Goal: Register for event/course

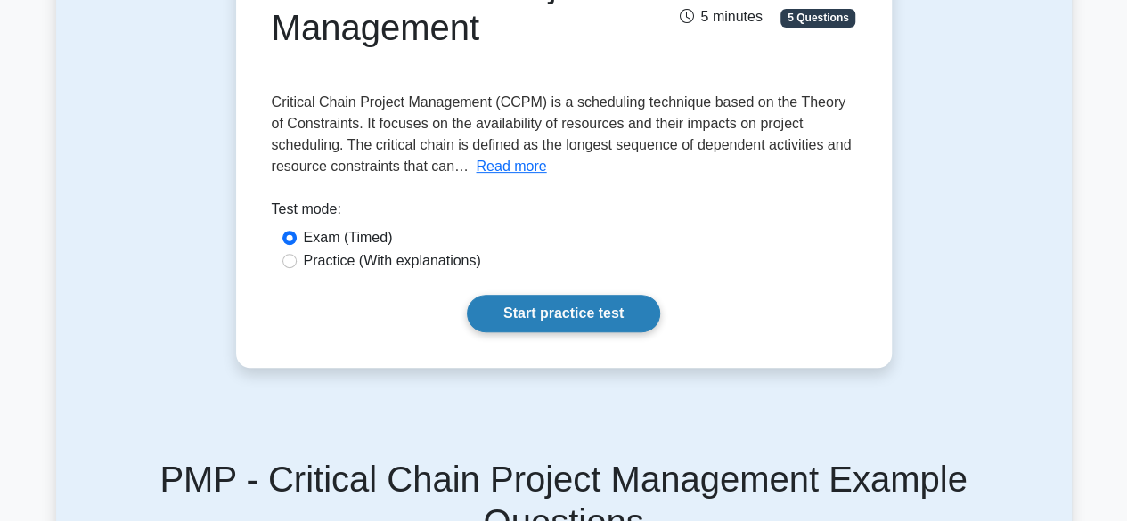
drag, startPoint x: 0, startPoint y: 0, endPoint x: 576, endPoint y: 318, distance: 658.2
click at [576, 318] on link "Start practice test" at bounding box center [563, 313] width 193 height 37
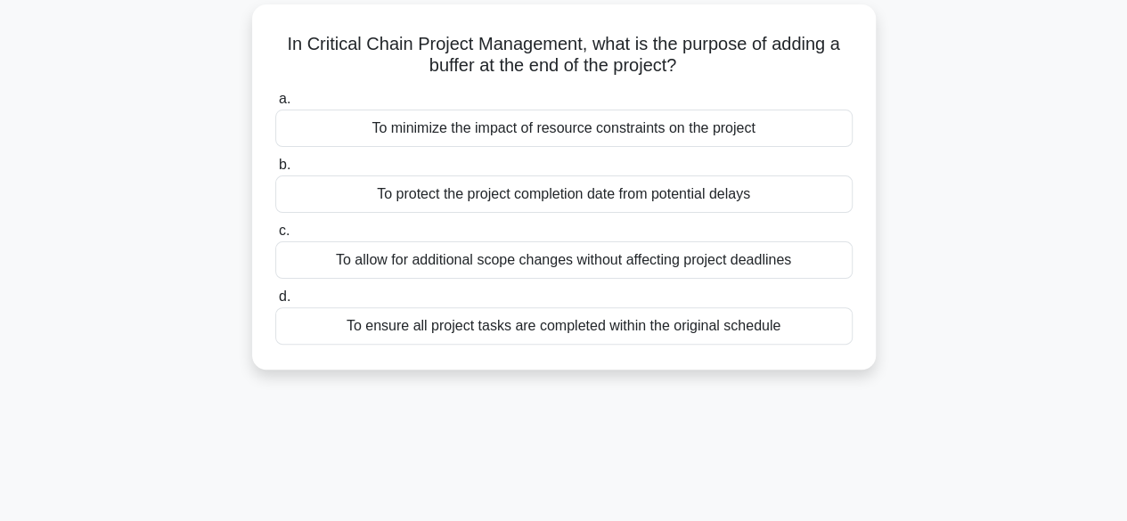
scroll to position [119, 0]
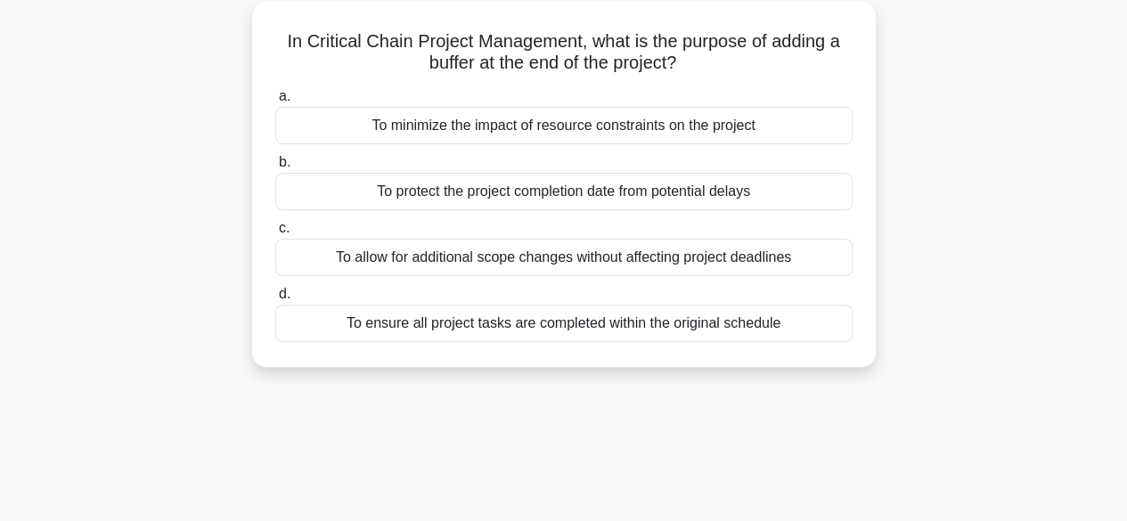
click at [574, 195] on div "To protect the project completion date from potential delays" at bounding box center [563, 191] width 577 height 37
click at [275, 168] on input "b. To protect the project completion date from potential delays" at bounding box center [275, 163] width 0 height 12
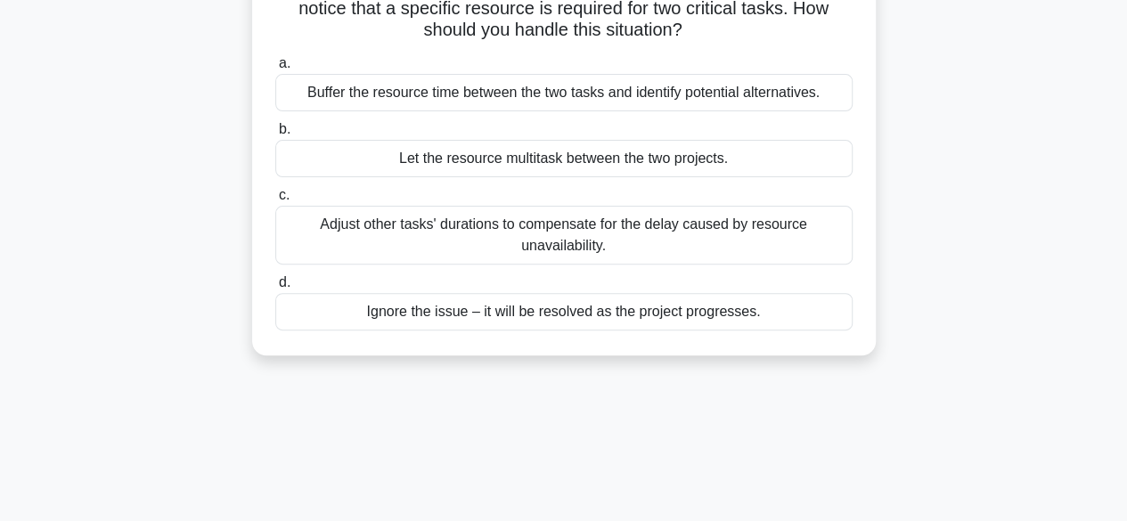
scroll to position [203, 0]
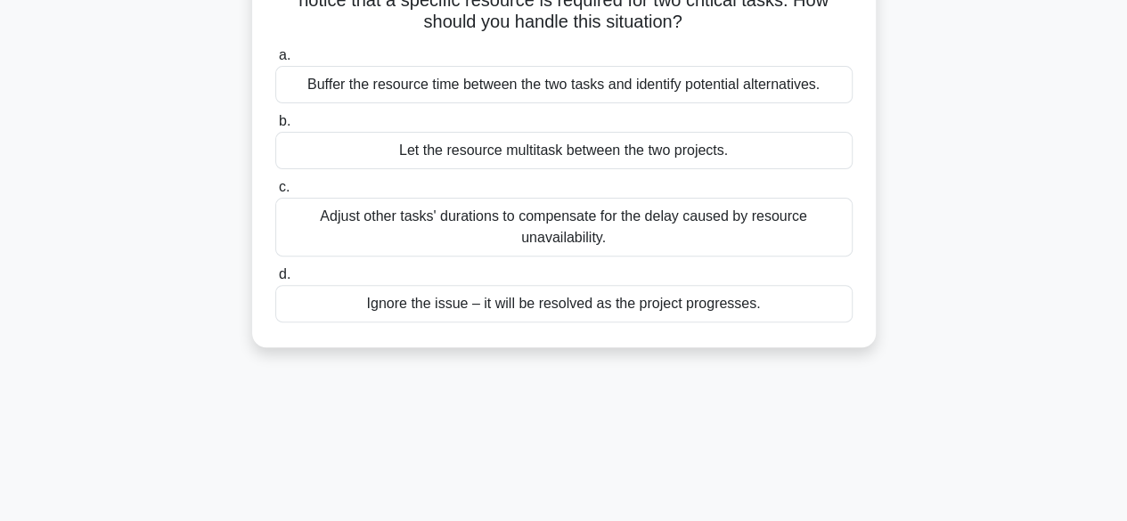
click at [723, 81] on div "Buffer the resource time between the two tasks and identify potential alternati…" at bounding box center [563, 84] width 577 height 37
click at [275, 61] on input "a. Buffer the resource time between the two tasks and identify potential altern…" at bounding box center [275, 56] width 0 height 12
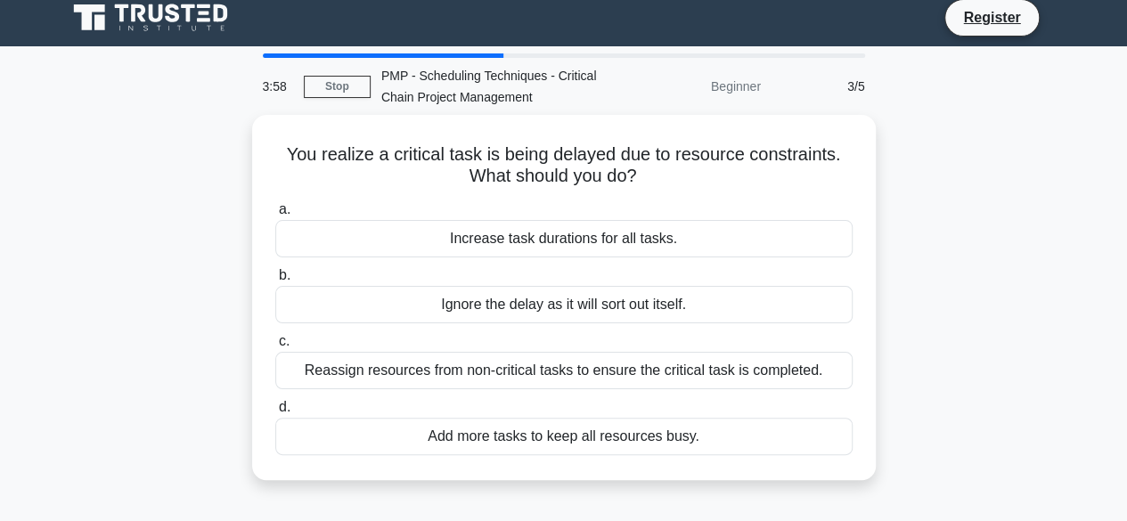
scroll to position [0, 0]
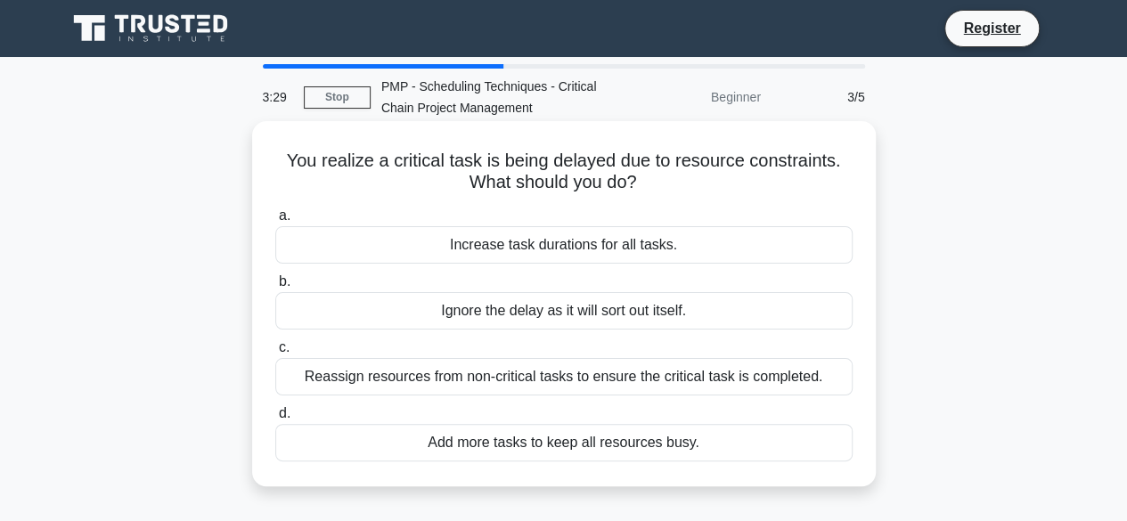
click at [585, 383] on div "Reassign resources from non-critical tasks to ensure the critical task is compl…" at bounding box center [563, 376] width 577 height 37
click at [275, 354] on input "c. Reassign resources from non-critical tasks to ensure the critical task is co…" at bounding box center [275, 348] width 0 height 12
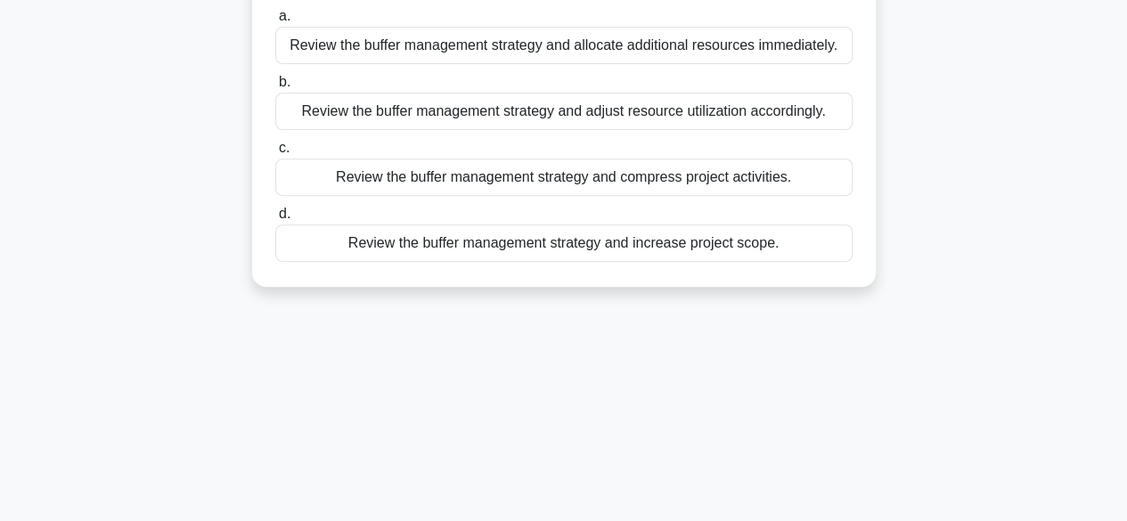
scroll to position [266, 0]
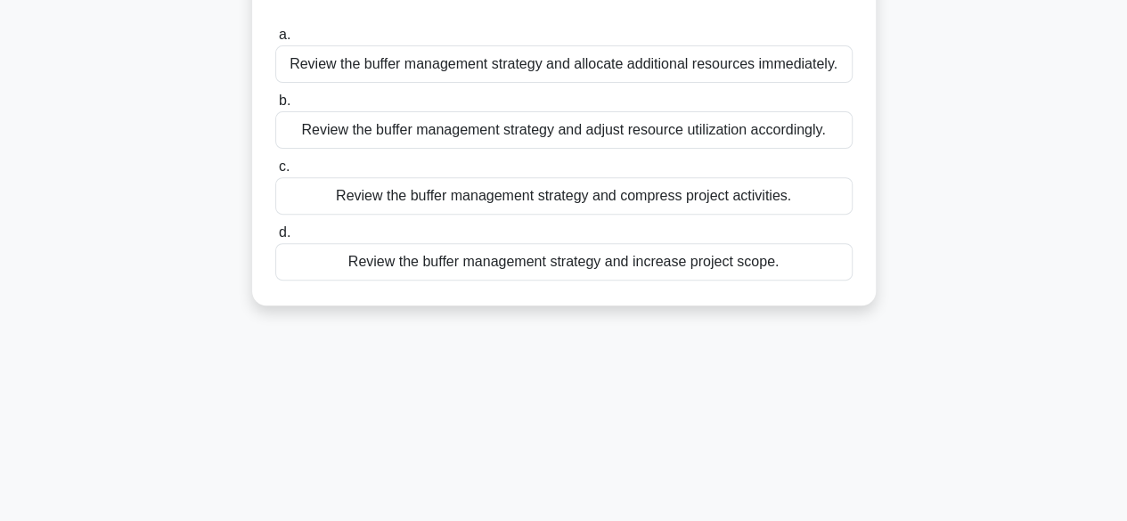
click at [734, 131] on div "Review the buffer management strategy and adjust resource utilization according…" at bounding box center [563, 129] width 577 height 37
click at [275, 107] on input "b. Review the buffer management strategy and adjust resource utilization accord…" at bounding box center [275, 101] width 0 height 12
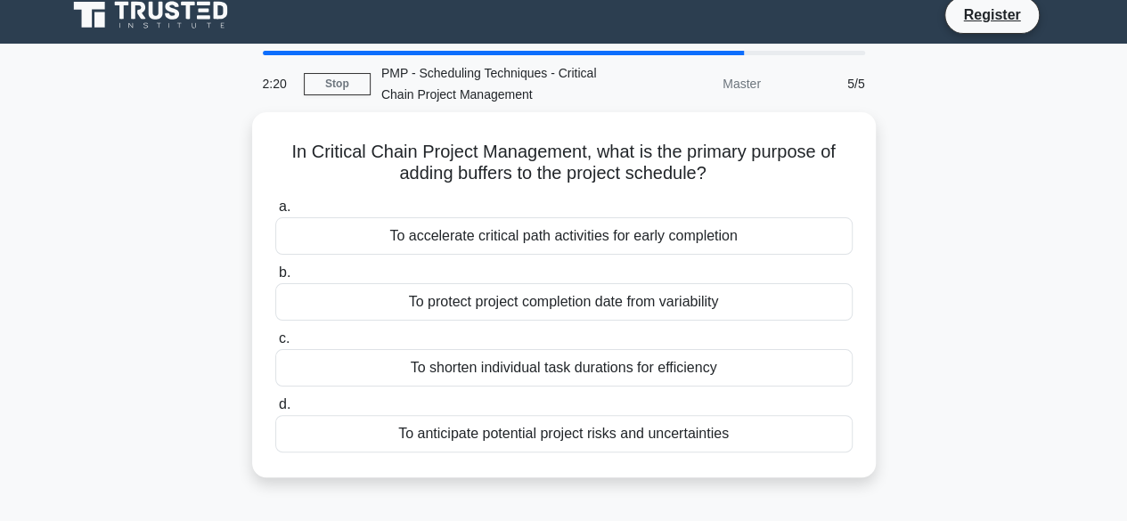
scroll to position [0, 0]
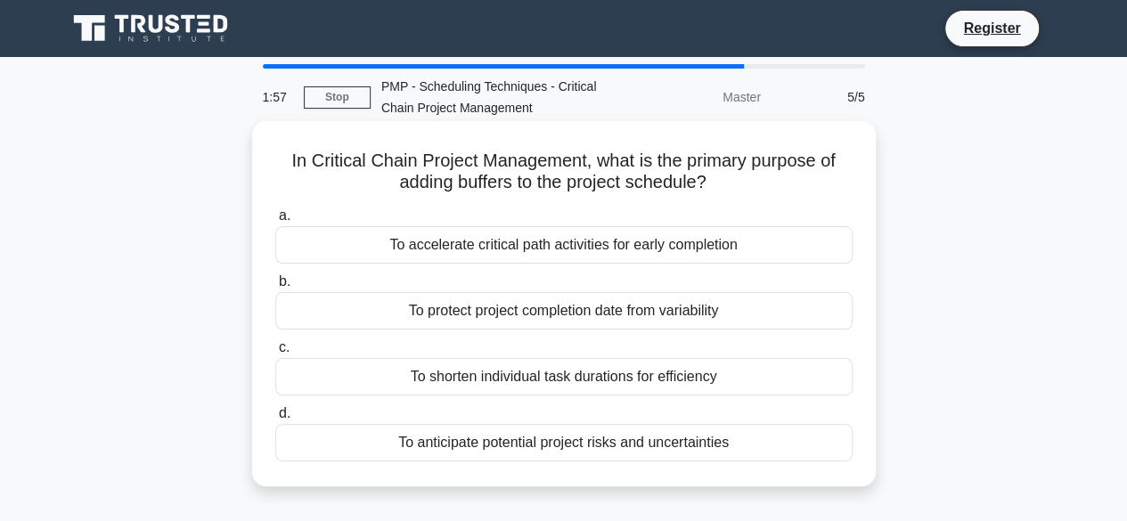
click at [729, 294] on div "To protect project completion date from variability" at bounding box center [563, 310] width 577 height 37
click at [275, 288] on input "b. To protect project completion date from variability" at bounding box center [275, 282] width 0 height 12
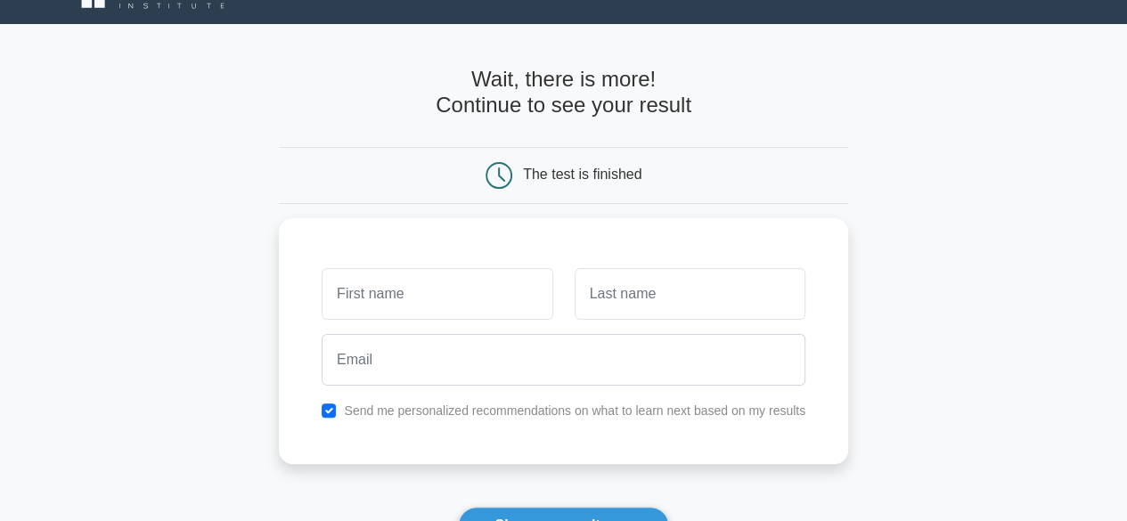
scroll to position [34, 0]
click at [436, 286] on input "text" at bounding box center [437, 289] width 231 height 52
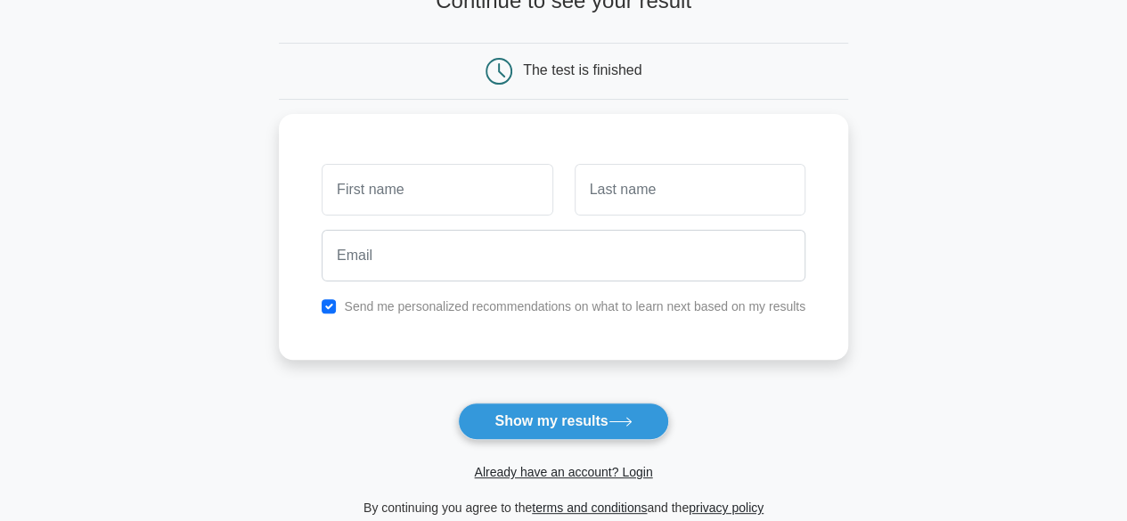
scroll to position [134, 0]
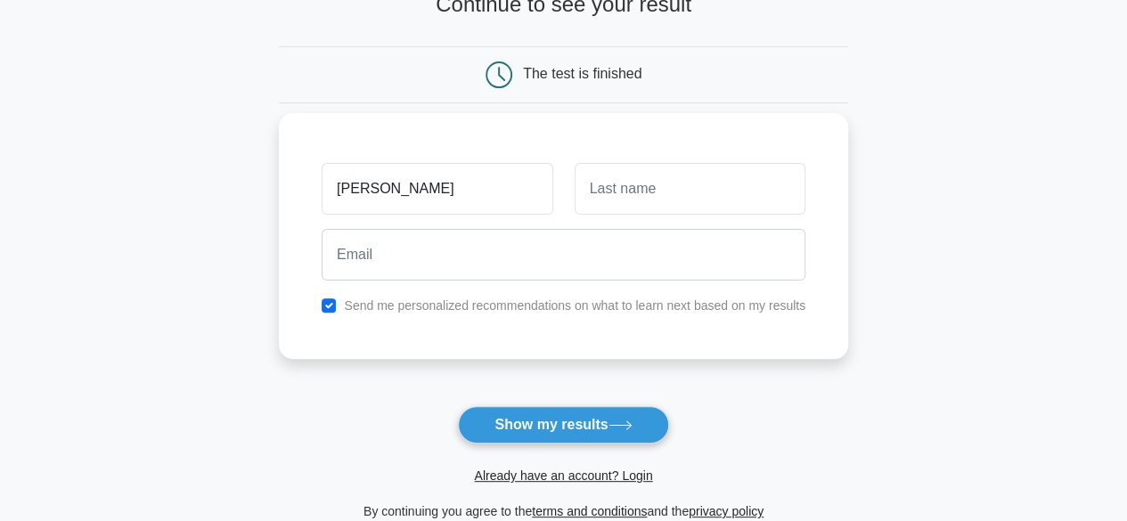
type input "[PERSON_NAME]"
click at [688, 178] on input "text" at bounding box center [689, 189] width 231 height 52
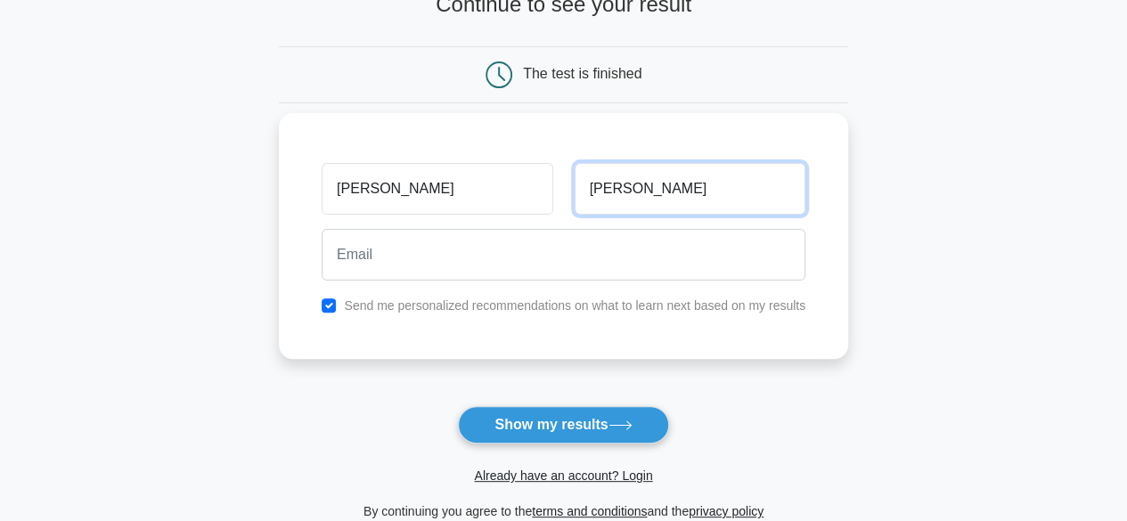
type input "Sharma"
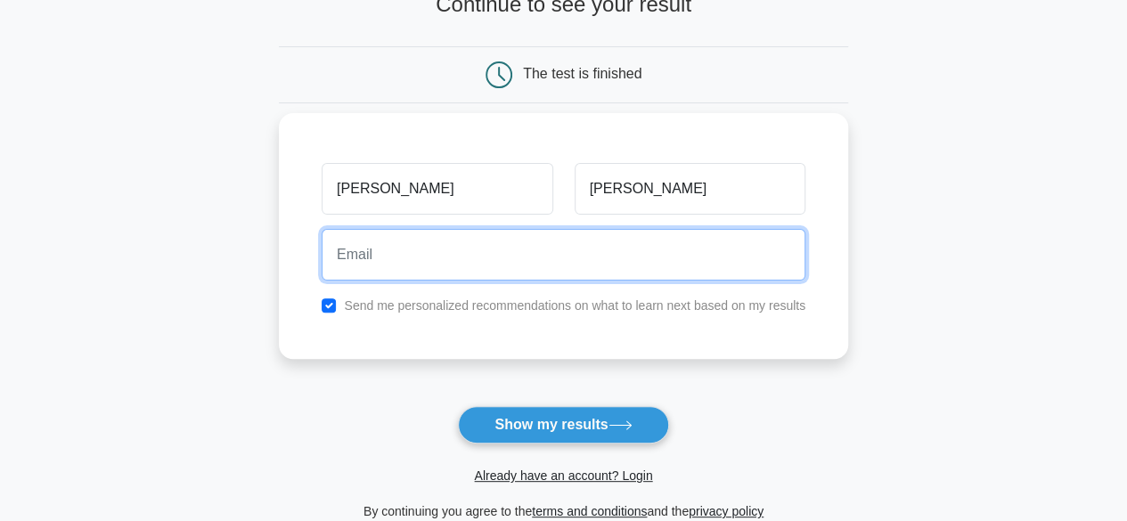
click at [628, 278] on input "email" at bounding box center [564, 255] width 484 height 52
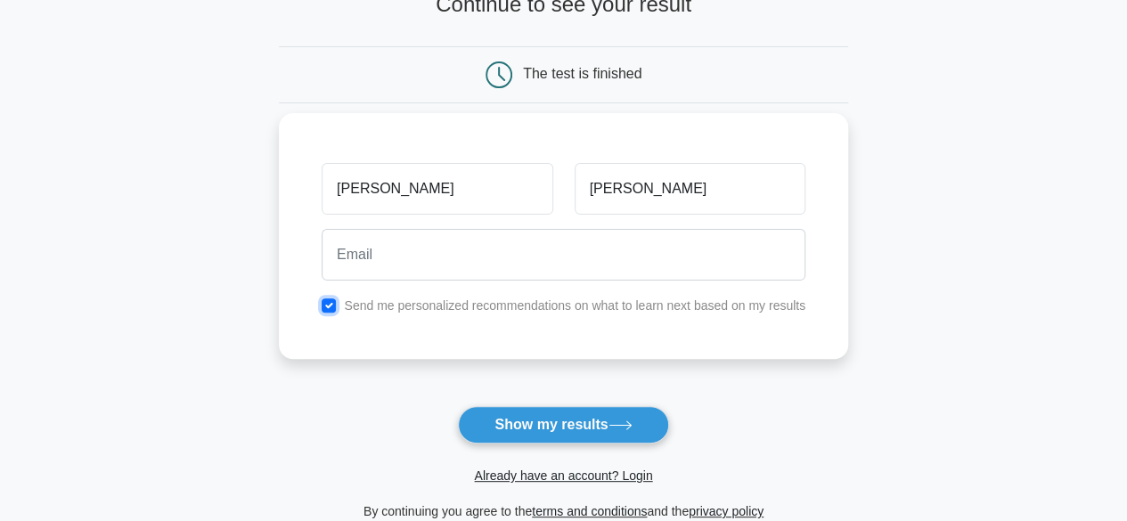
click at [328, 305] on input "checkbox" at bounding box center [329, 305] width 14 height 14
checkbox input "false"
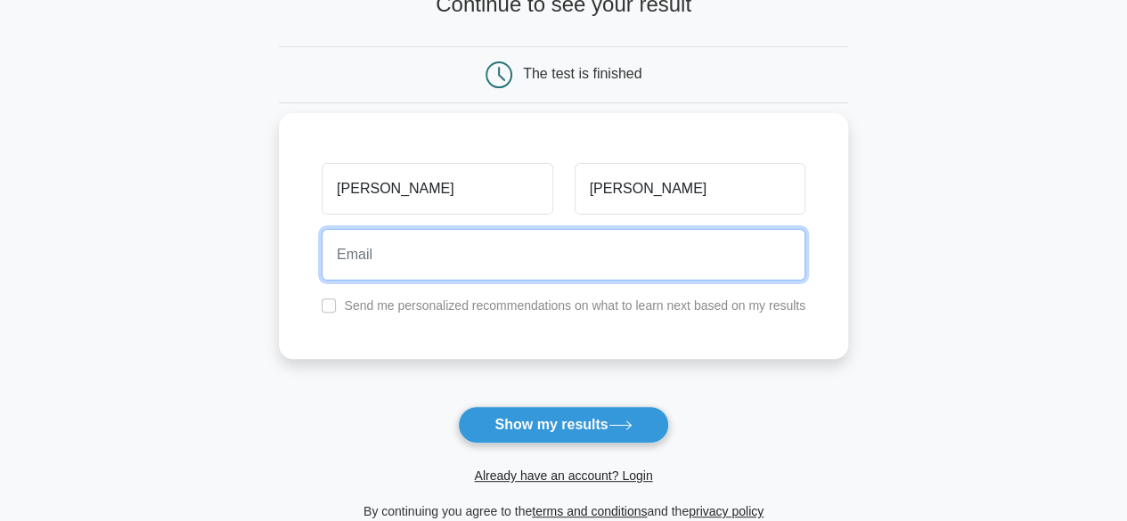
click at [378, 246] on input "email" at bounding box center [564, 255] width 484 height 52
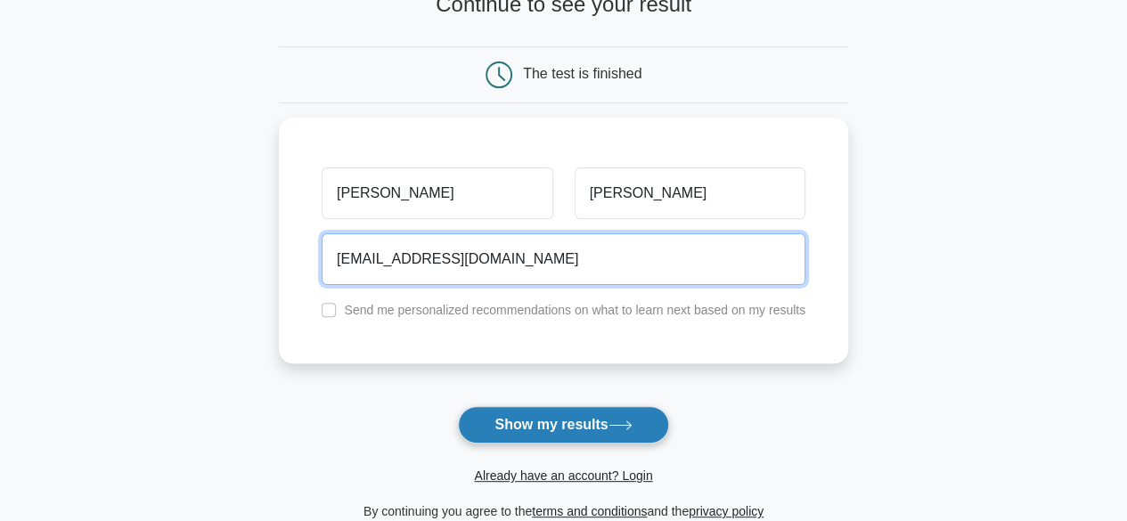
type input "Sharmahimani2606@gmail.com"
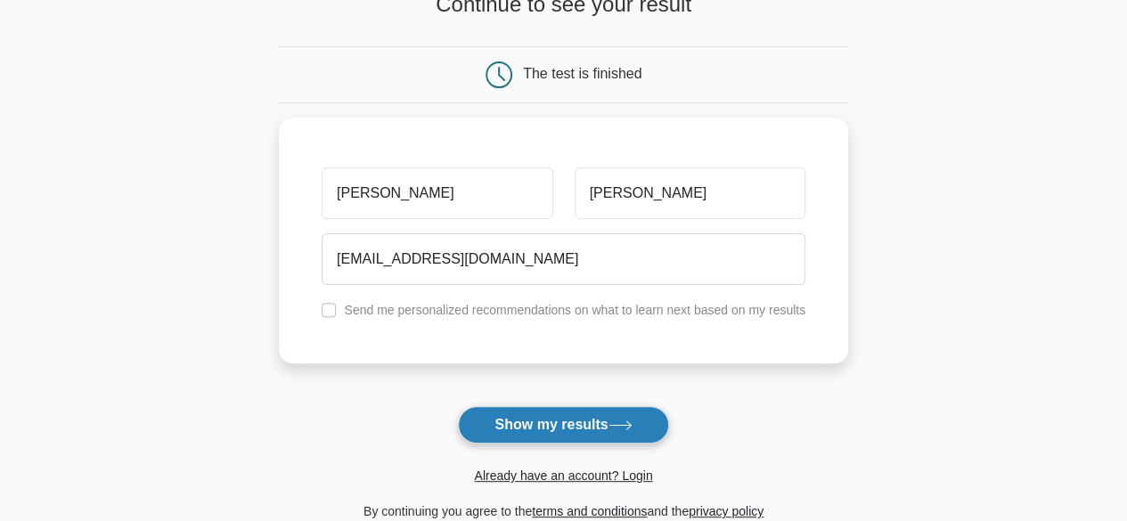
click at [534, 418] on button "Show my results" at bounding box center [563, 424] width 210 height 37
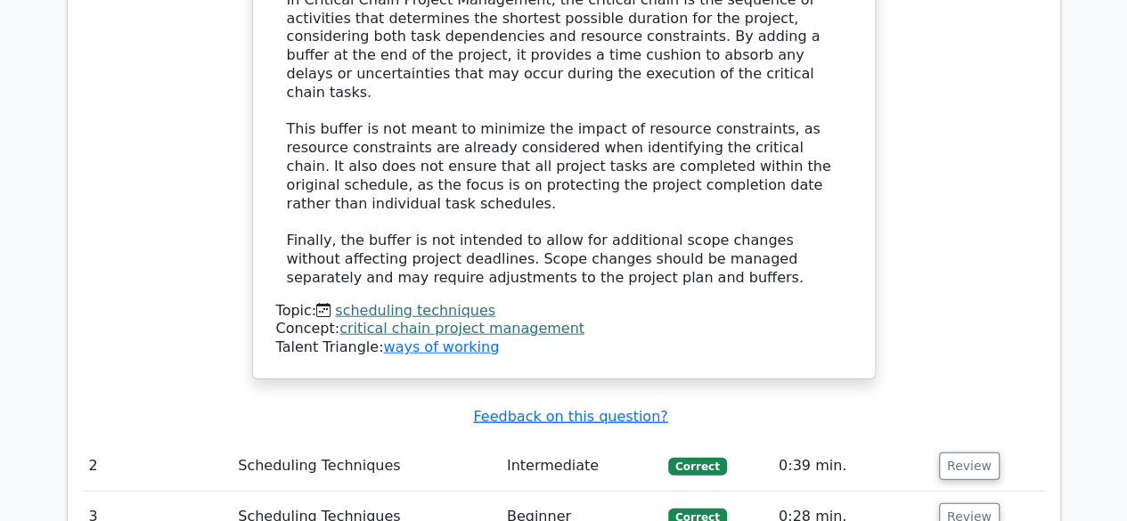
scroll to position [638, 0]
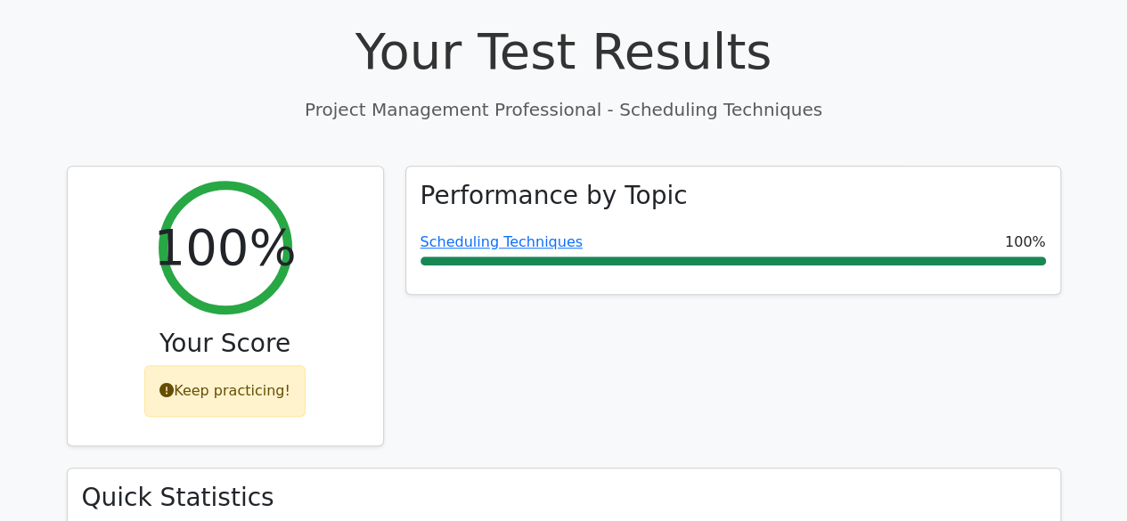
drag, startPoint x: 1112, startPoint y: 126, endPoint x: 1136, endPoint y: 143, distance: 29.2
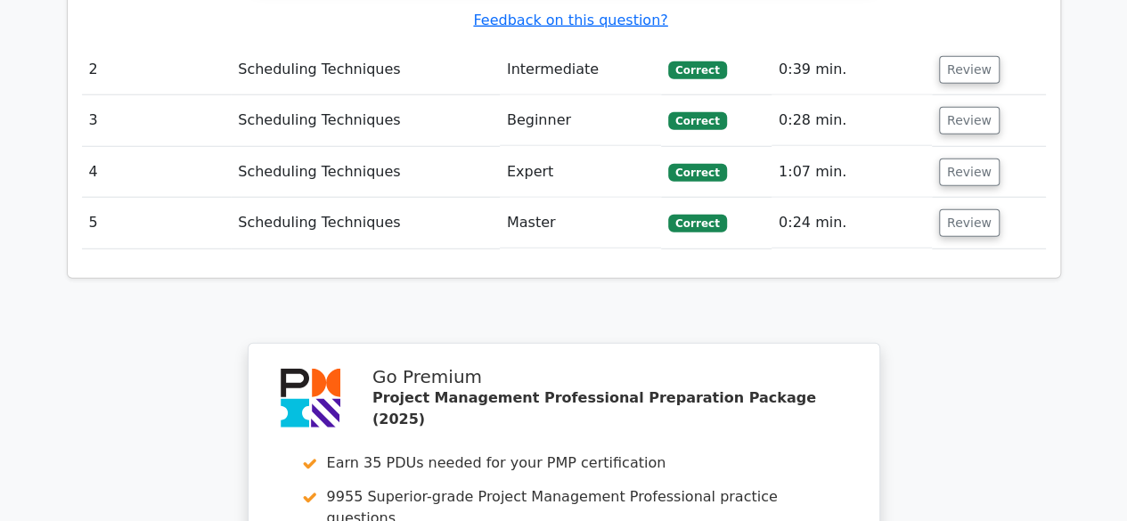
scroll to position [2848, 0]
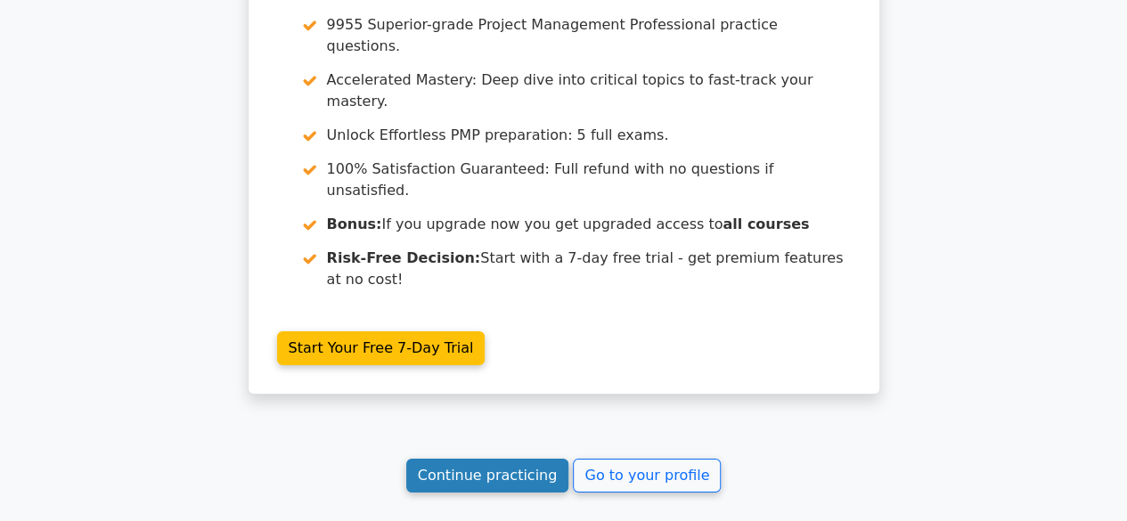
click at [532, 459] on link "Continue practicing" at bounding box center [487, 476] width 163 height 34
